Goal: Task Accomplishment & Management: Use online tool/utility

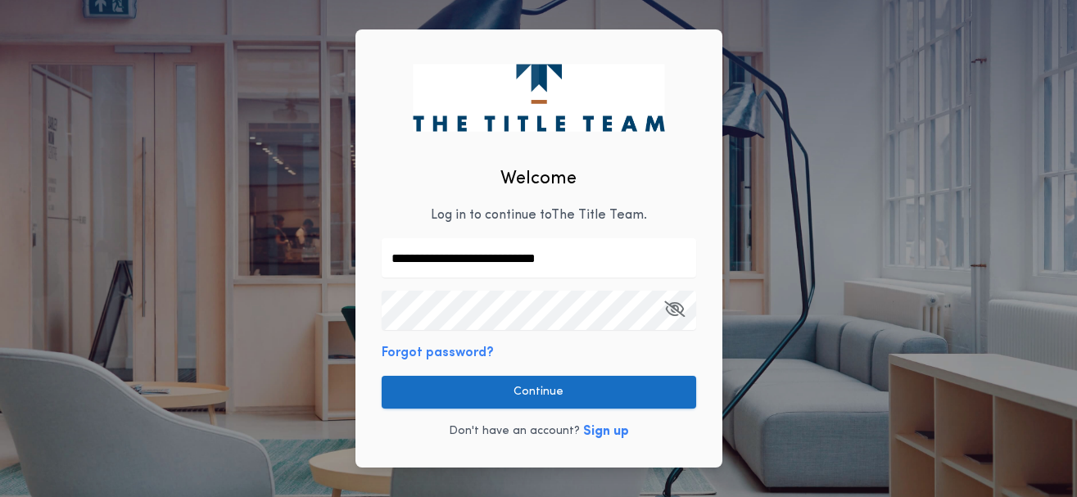
click at [518, 382] on button "Continue" at bounding box center [539, 392] width 314 height 33
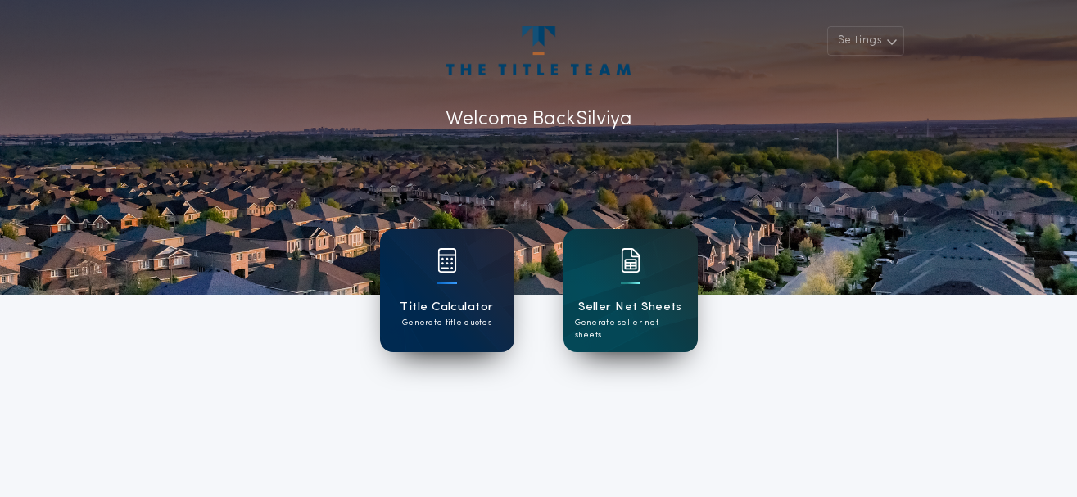
click at [440, 283] on div at bounding box center [447, 284] width 20 height 2
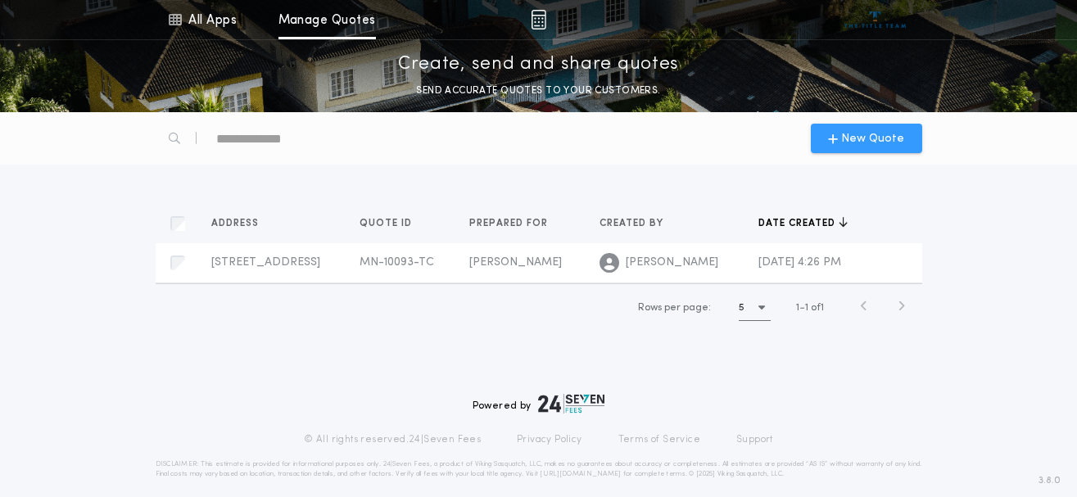
click at [843, 129] on div "New Quote" at bounding box center [866, 138] width 111 height 29
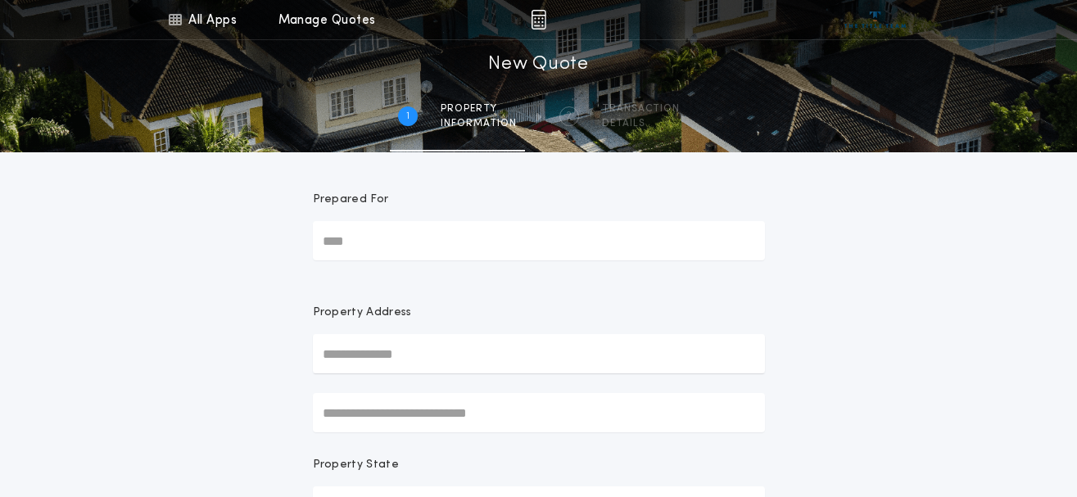
click at [347, 242] on input "Prepared For" at bounding box center [539, 240] width 452 height 39
type input "**********"
click at [381, 350] on input "text" at bounding box center [539, 353] width 452 height 39
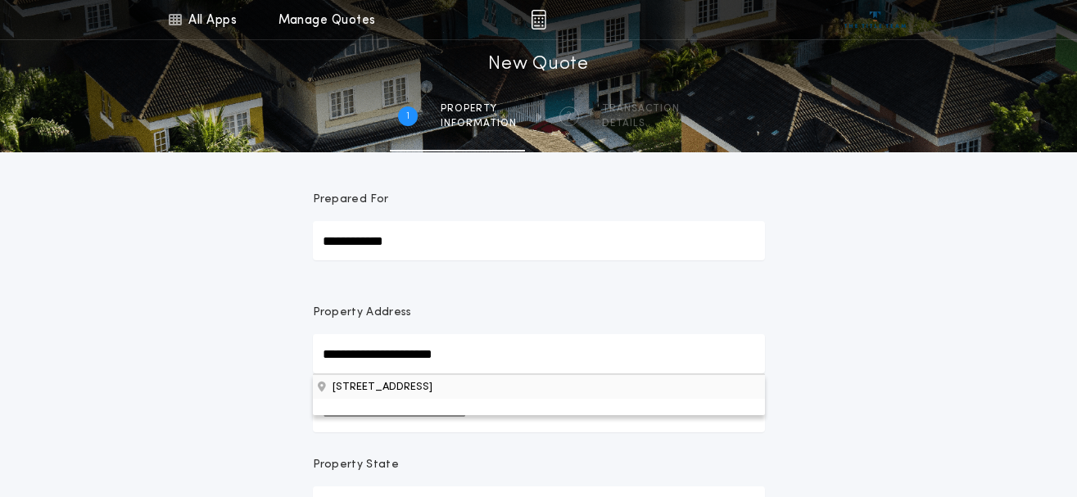
click at [348, 382] on button "[STREET_ADDRESS]" at bounding box center [539, 386] width 452 height 25
type input "**********"
click at [445, 352] on input "**********" at bounding box center [539, 353] width 452 height 39
click at [549, 391] on button "[STREET_ADDRESS]" at bounding box center [539, 386] width 452 height 25
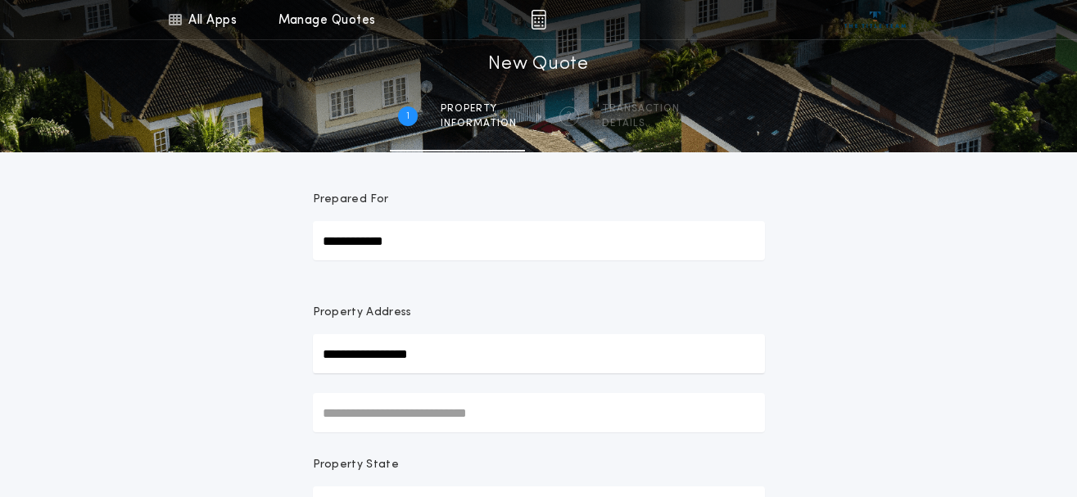
click at [482, 355] on input "**********" at bounding box center [539, 353] width 452 height 39
click at [485, 385] on button "[STREET_ADDRESS]" at bounding box center [539, 386] width 452 height 25
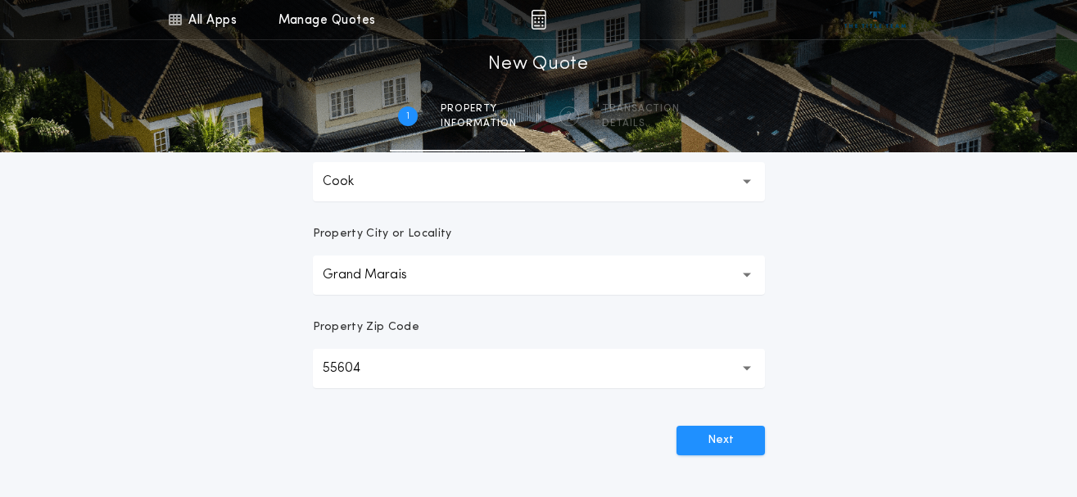
scroll to position [570, 0]
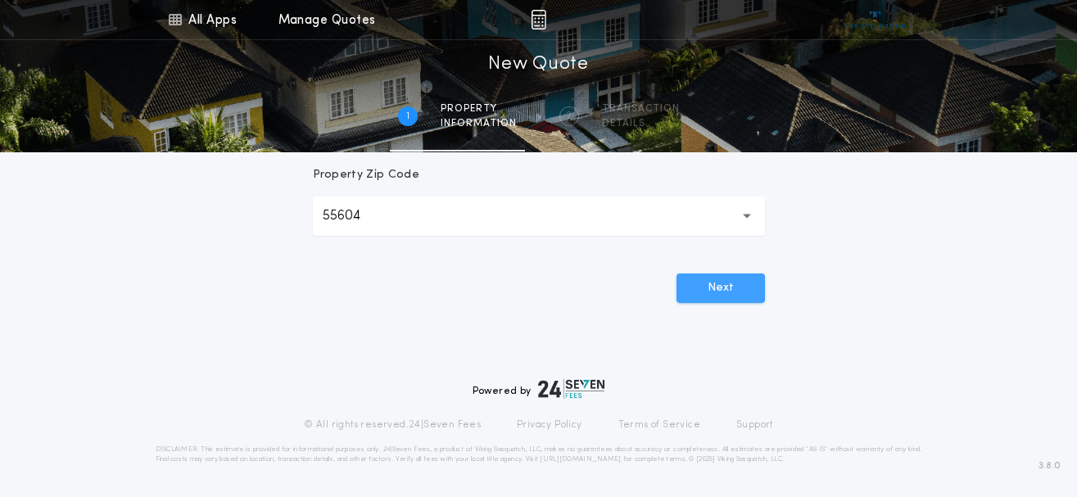
click at [713, 292] on button "Next" at bounding box center [720, 288] width 88 height 29
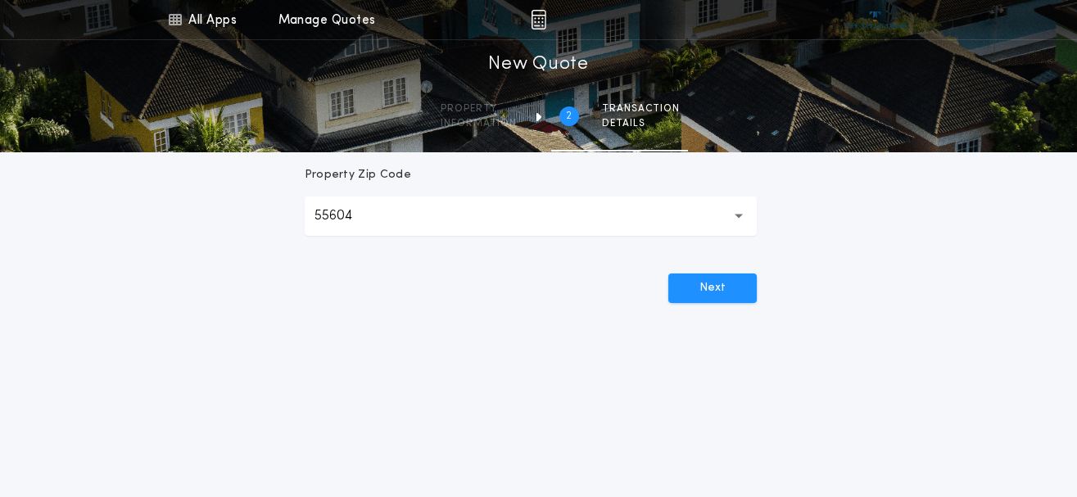
scroll to position [405, 0]
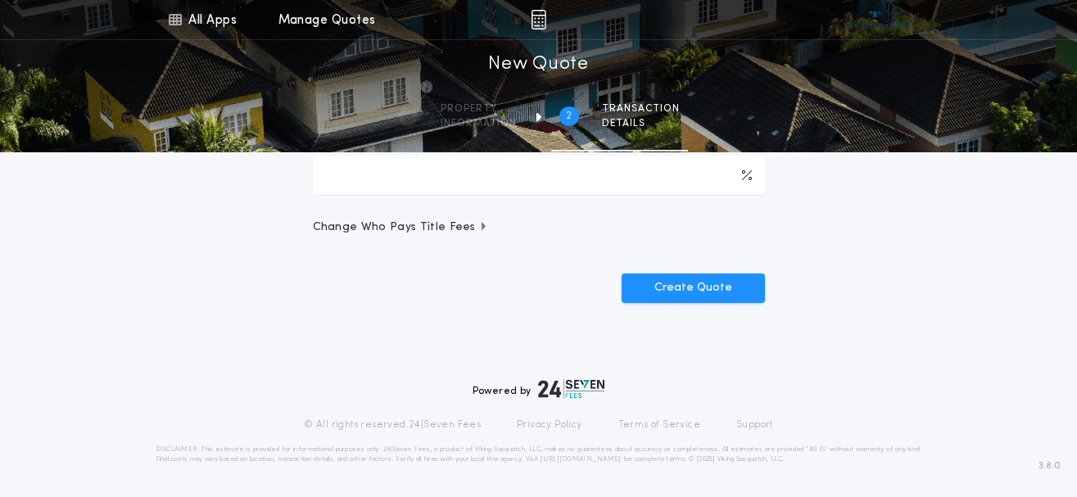
click at [459, 228] on span "Change Who Pays Title Fees" at bounding box center [401, 227] width 176 height 16
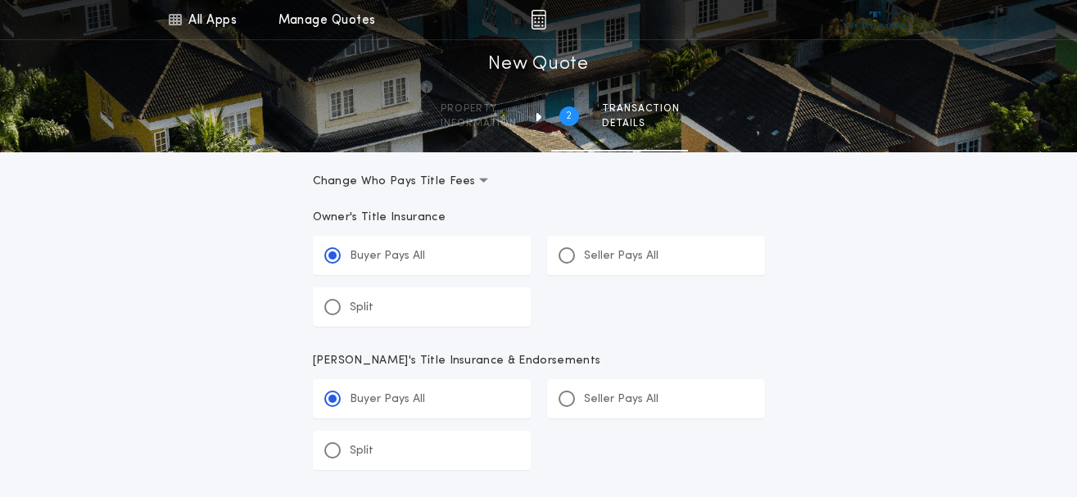
scroll to position [489, 0]
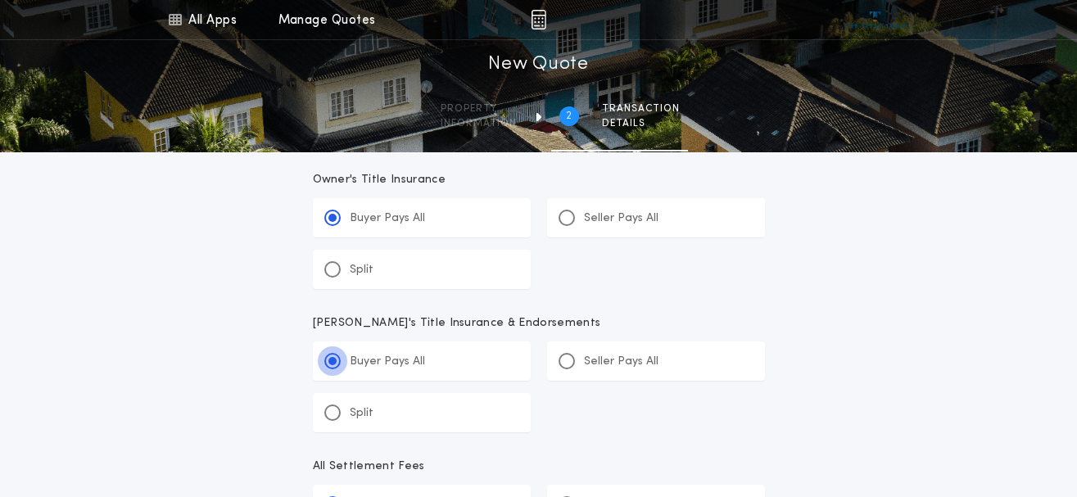
click at [328, 360] on div at bounding box center [332, 361] width 8 height 8
click at [0, 0] on input "*****" at bounding box center [0, 0] width 0 height 0
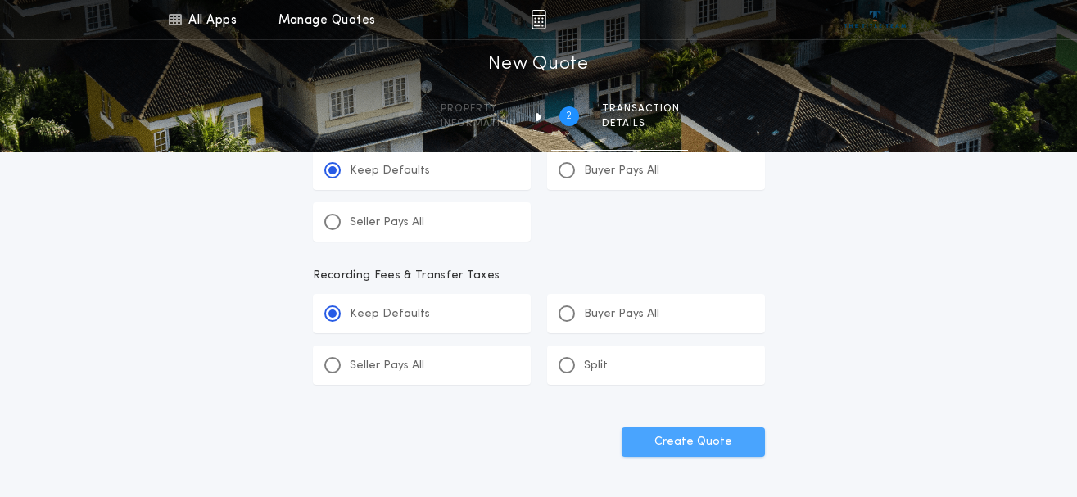
click at [711, 432] on button "Create Quote" at bounding box center [693, 441] width 143 height 29
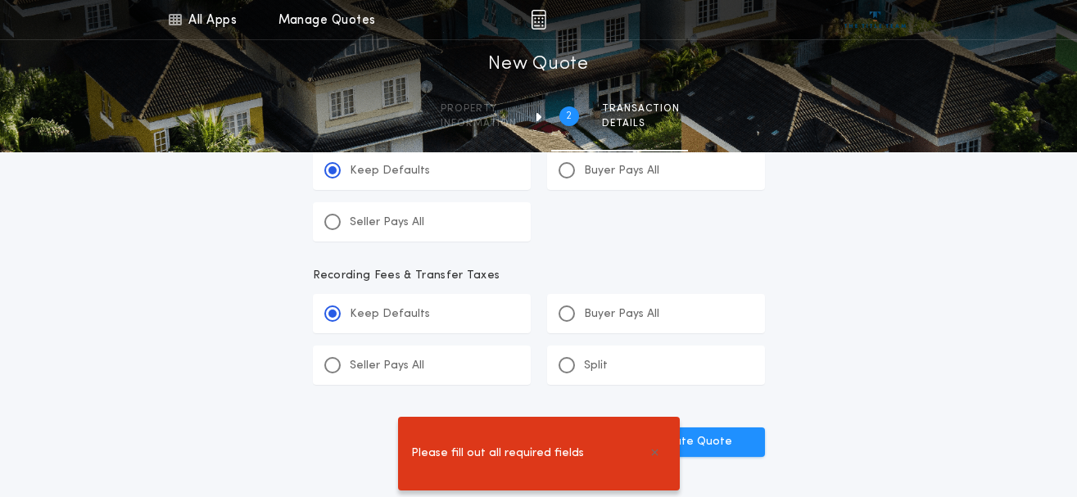
click at [690, 332] on div "Buyer Pays All" at bounding box center [656, 313] width 218 height 39
click at [0, 0] on input "*******" at bounding box center [0, 0] width 0 height 0
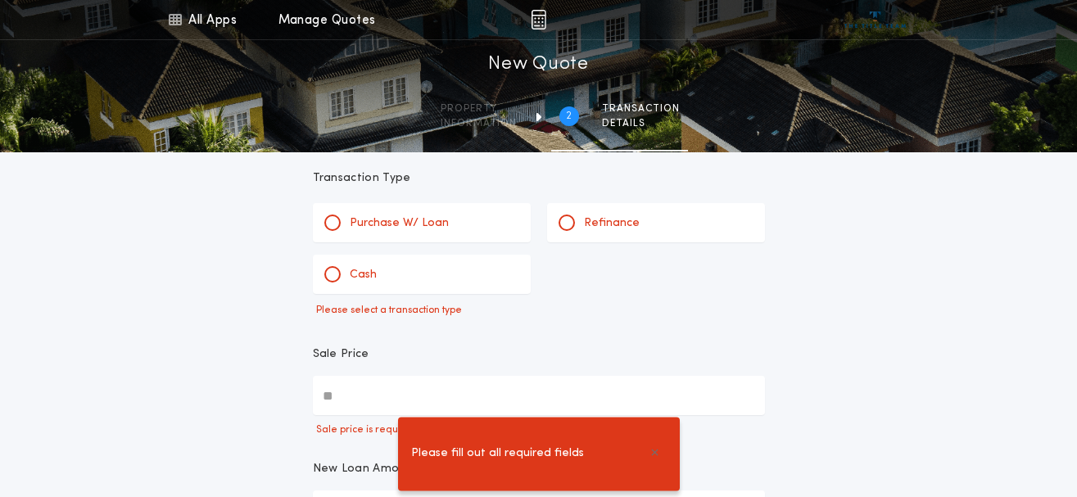
scroll to position [0, 0]
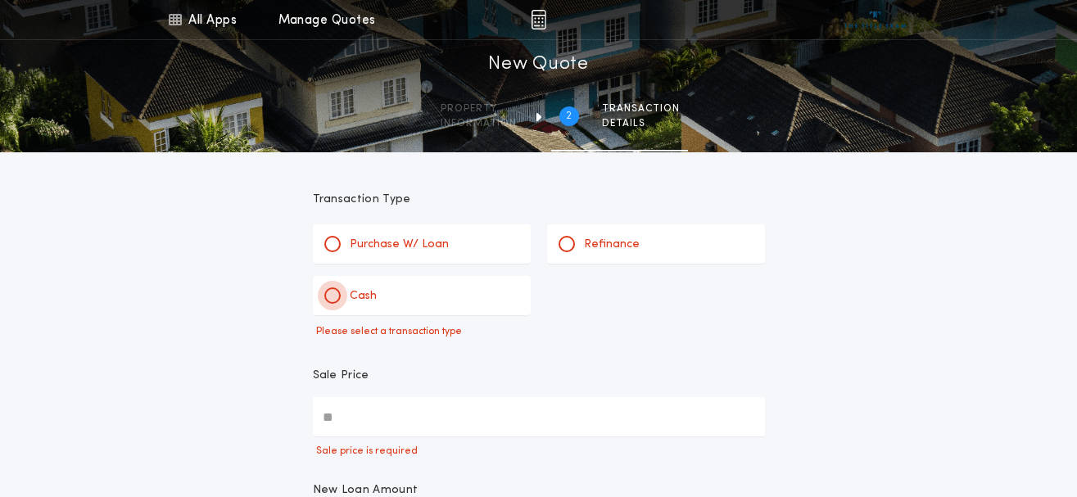
click at [328, 298] on div at bounding box center [332, 295] width 16 height 16
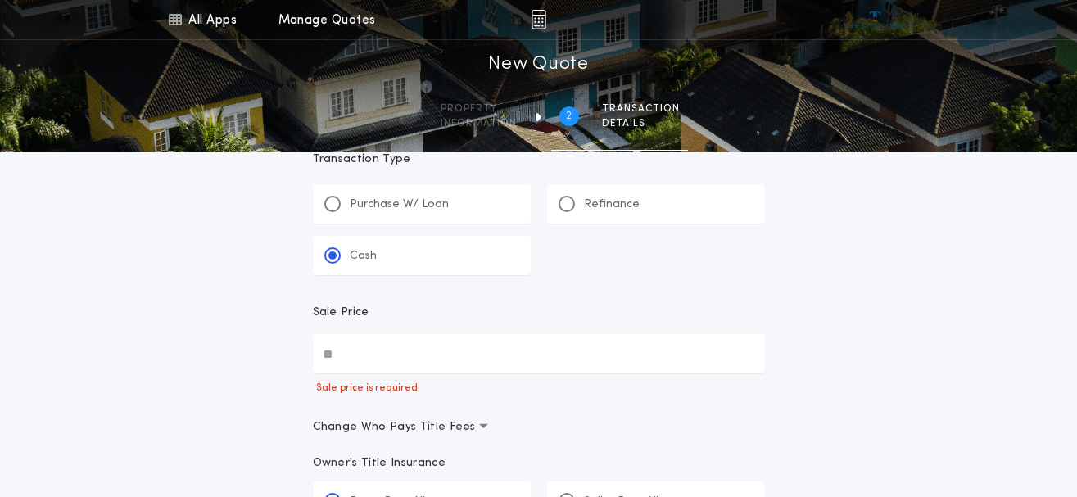
scroll to position [84, 0]
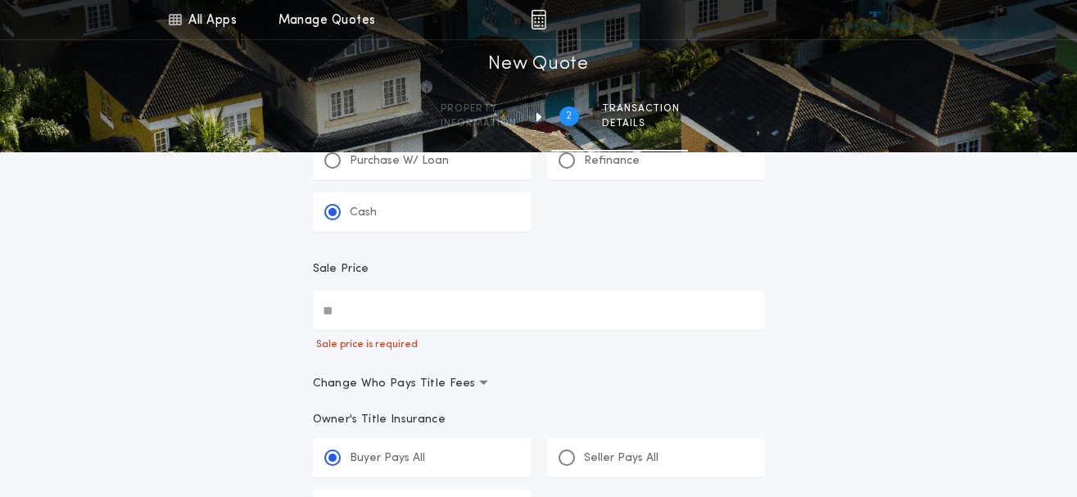
drag, startPoint x: 365, startPoint y: 310, endPoint x: 343, endPoint y: 310, distance: 22.1
click at [343, 310] on input "Sale Price" at bounding box center [539, 310] width 452 height 39
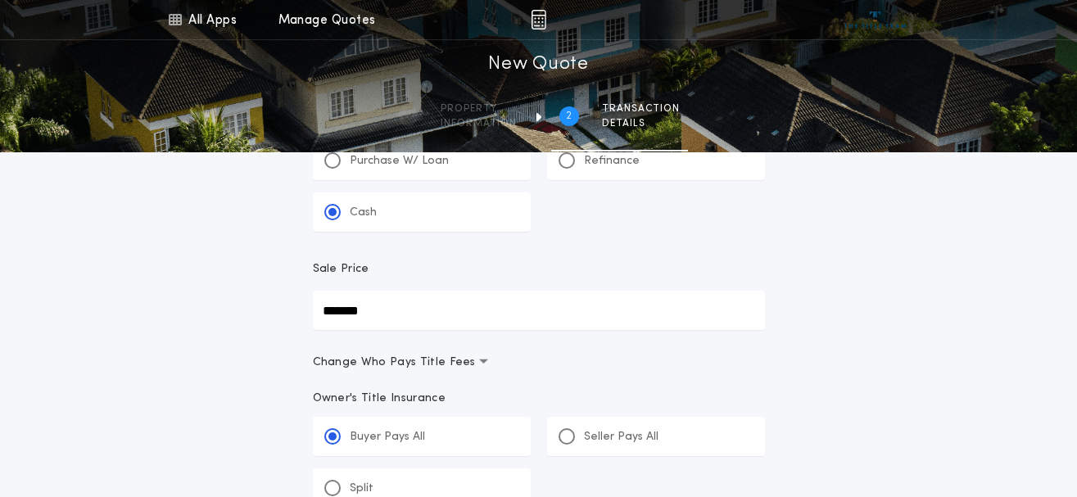
type input "********"
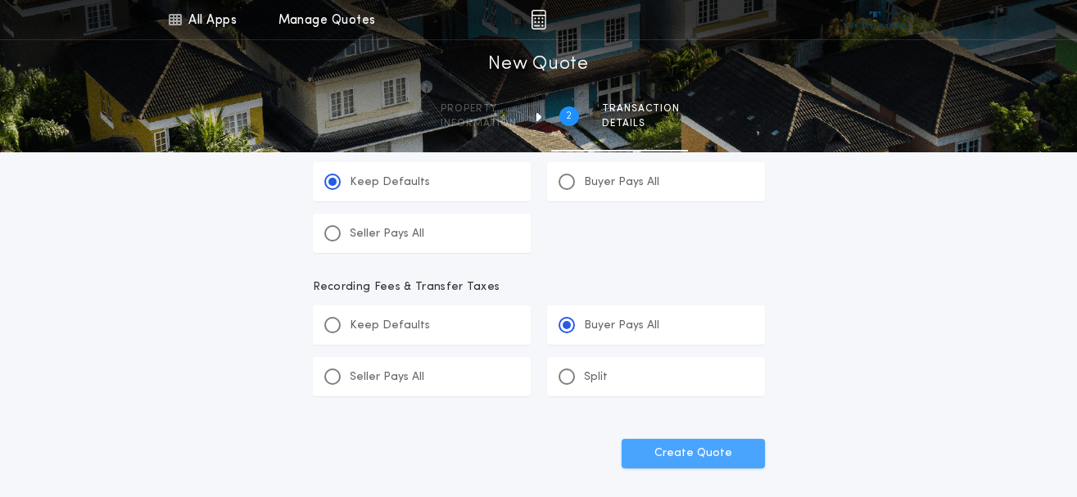
scroll to position [668, 0]
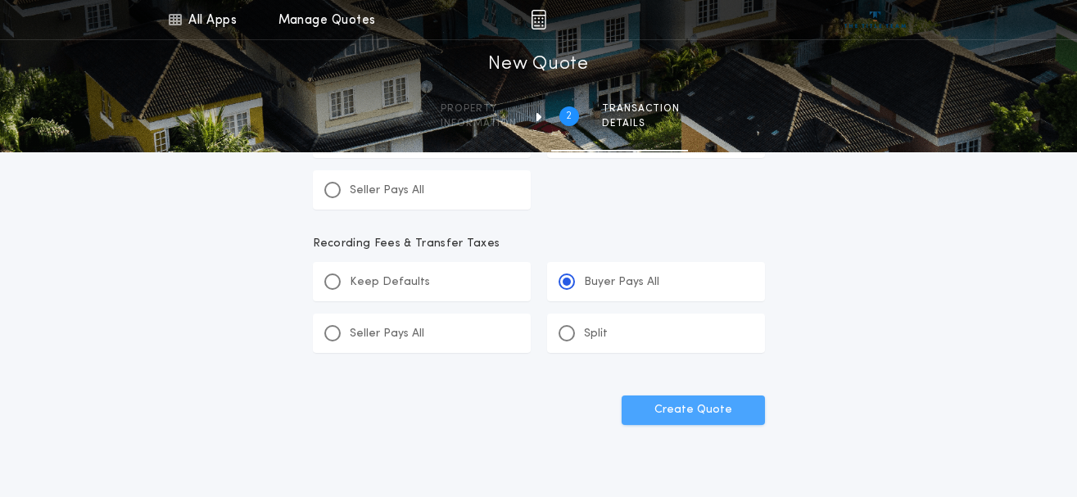
click at [728, 405] on button "Create Quote" at bounding box center [693, 410] width 143 height 29
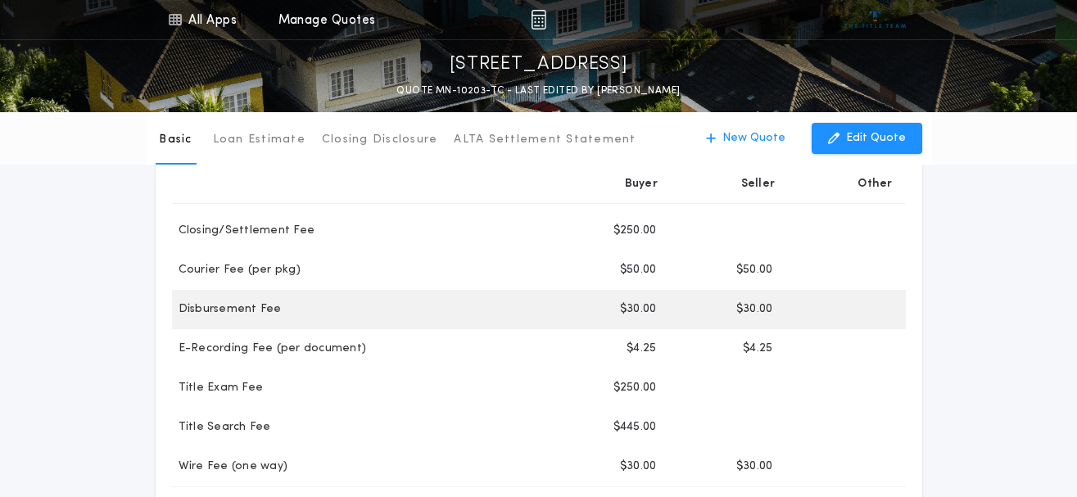
scroll to position [334, 0]
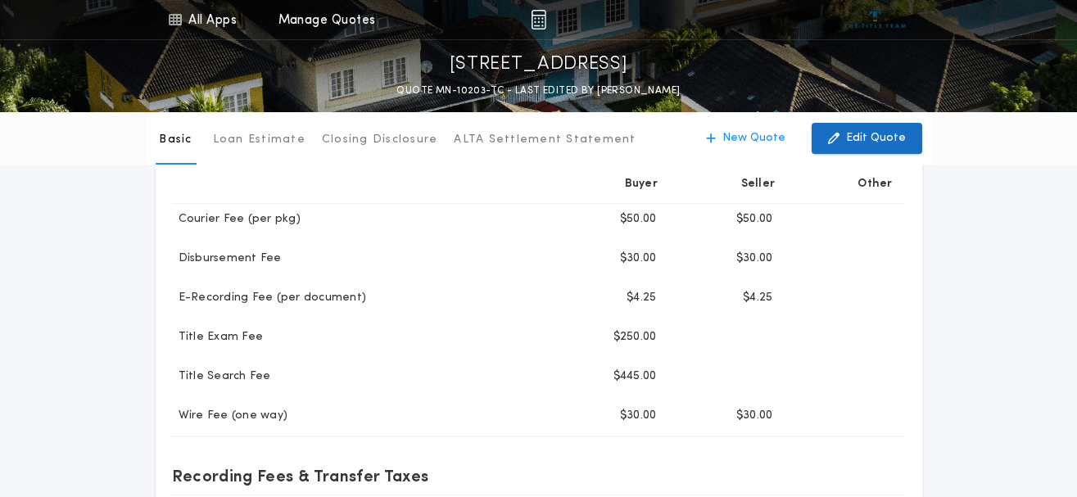
click at [861, 140] on p "Edit Quote" at bounding box center [876, 138] width 60 height 16
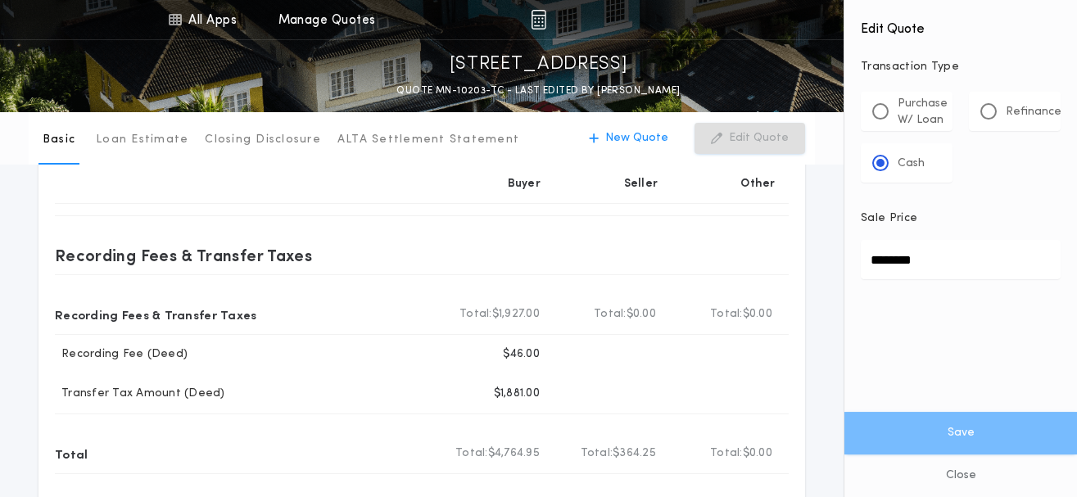
scroll to position [585, 0]
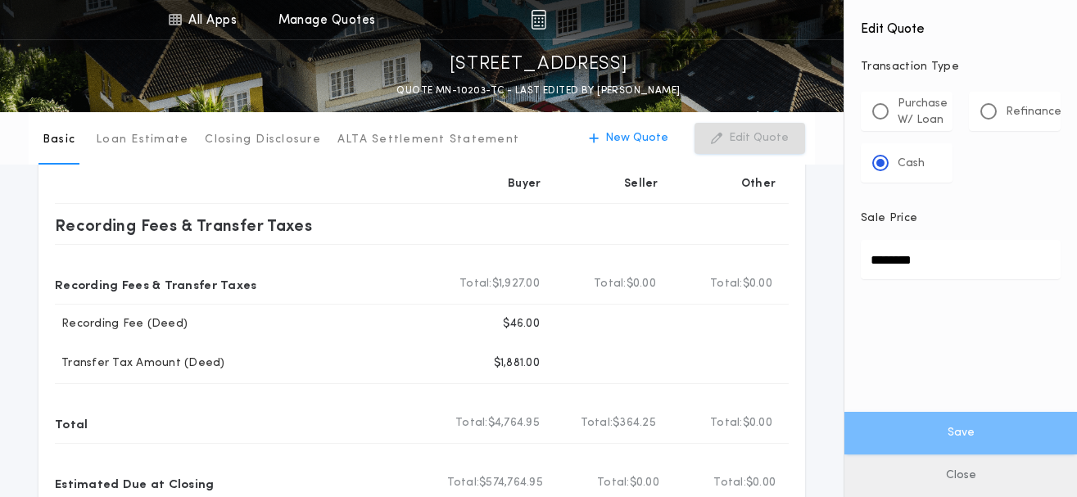
click at [950, 468] on button "Close" at bounding box center [960, 475] width 233 height 43
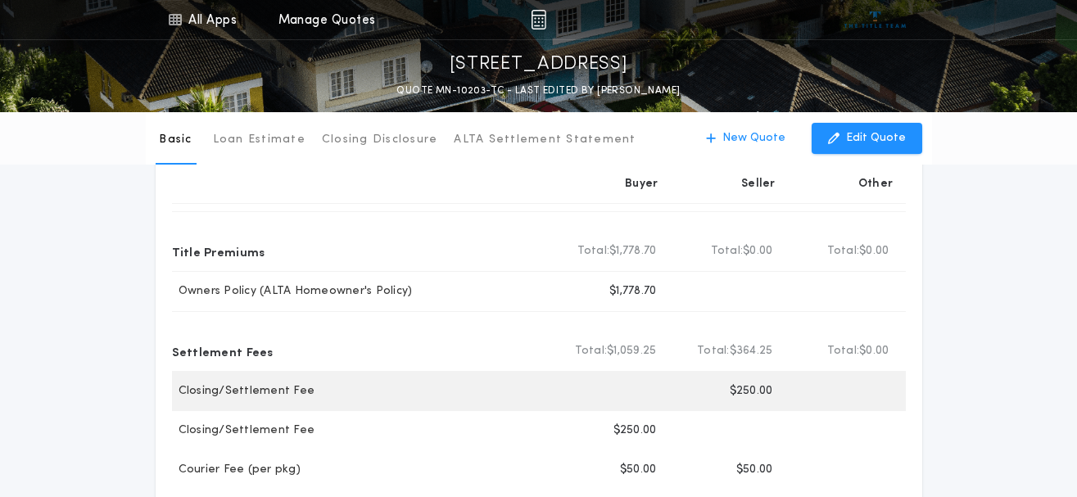
scroll to position [0, 0]
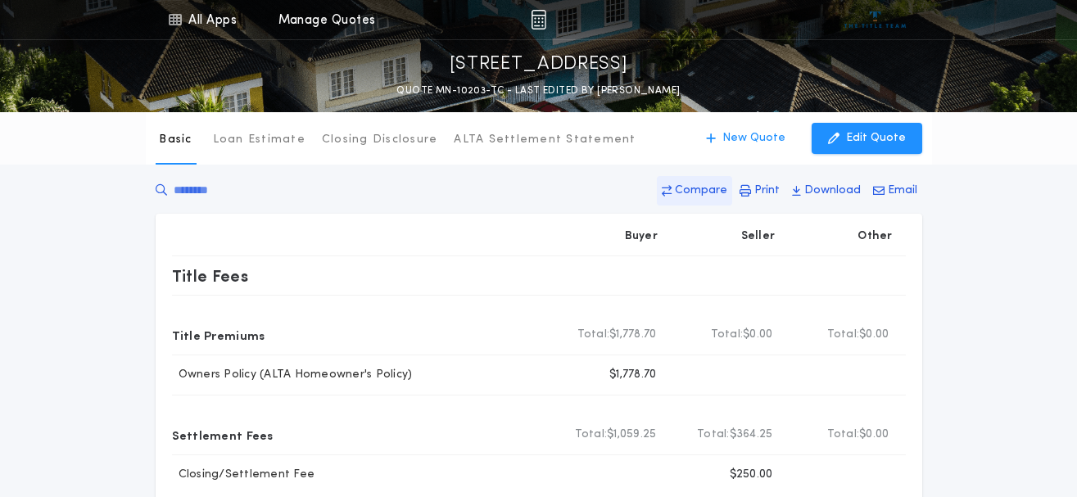
click at [690, 189] on p "Compare" at bounding box center [701, 191] width 52 height 16
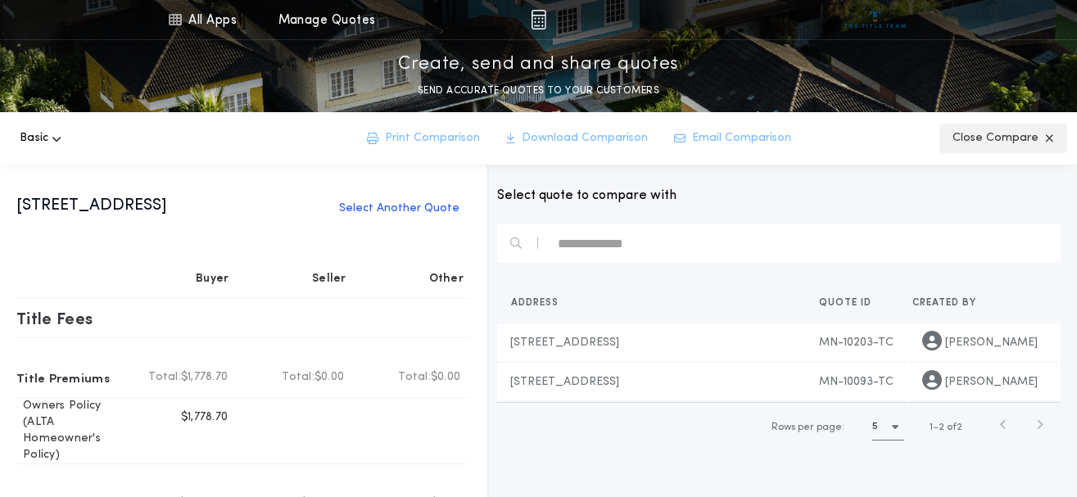
click at [1047, 138] on icon "button" at bounding box center [1049, 138] width 9 height 11
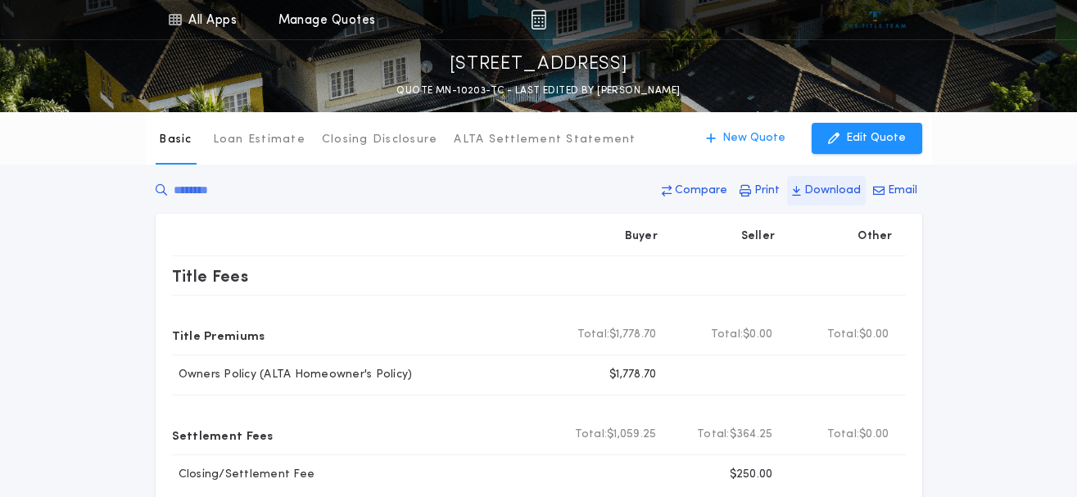
click at [840, 189] on p "Download" at bounding box center [832, 191] width 57 height 16
